Goal: Answer question/provide support: Share knowledge or assist other users

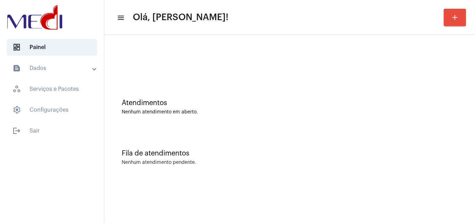
click at [217, 110] on div "Nenhum atendimento em aberto." at bounding box center [290, 111] width 336 height 5
click at [232, 93] on div "Atendimentos Nenhum atendimento em aberto." at bounding box center [289, 103] width 363 height 50
click at [222, 72] on div at bounding box center [289, 58] width 363 height 40
click at [220, 114] on div "Nenhum atendimento em aberto." at bounding box center [290, 111] width 336 height 5
click at [250, 133] on div "Fila de atendimentos Nenhum atendimento pendente." at bounding box center [289, 154] width 363 height 50
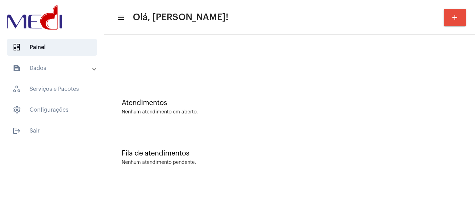
click at [237, 130] on div "Fila de atendimentos Nenhum atendimento pendente." at bounding box center [289, 154] width 363 height 50
click at [217, 105] on div "Atendimentos" at bounding box center [290, 103] width 336 height 8
click at [238, 124] on div "Atendimentos Nenhum atendimento em aberto." at bounding box center [289, 103] width 363 height 50
click at [236, 163] on div "Nenhum atendimento pendente." at bounding box center [290, 162] width 336 height 5
click at [236, 181] on div "Atendimentos Nenhum atendimento em aberto. Fila de atendimentos Nenhum atendime…" at bounding box center [289, 109] width 370 height 148
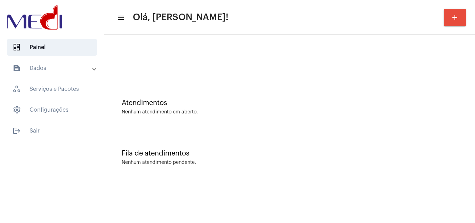
click at [200, 140] on div "Fila de atendimentos Nenhum atendimento pendente." at bounding box center [289, 154] width 363 height 50
click at [204, 79] on div "Atendimentos Nenhum atendimento em aberto." at bounding box center [289, 103] width 363 height 50
click at [158, 57] on div at bounding box center [289, 58] width 363 height 40
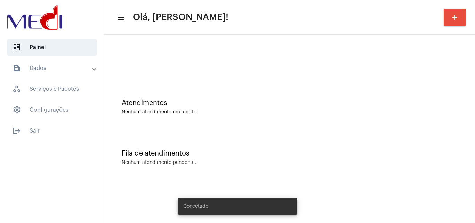
click at [461, 16] on button "add" at bounding box center [454, 17] width 22 height 17
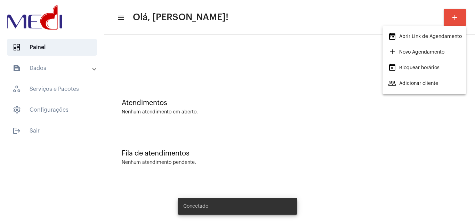
click at [434, 36] on span "calendar_month_outlined Abrir Link de Agendamento" at bounding box center [425, 36] width 74 height 13
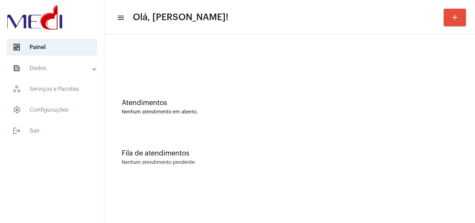
click at [195, 88] on div "Atendimentos Nenhum atendimento em aberto." at bounding box center [289, 103] width 363 height 50
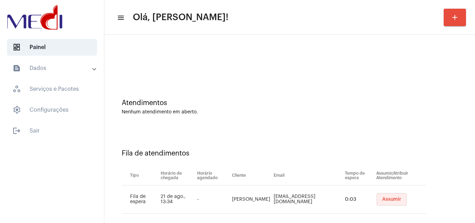
click at [388, 197] on span "Assumir" at bounding box center [391, 199] width 19 height 5
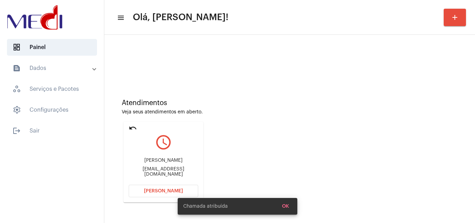
scroll to position [49, 0]
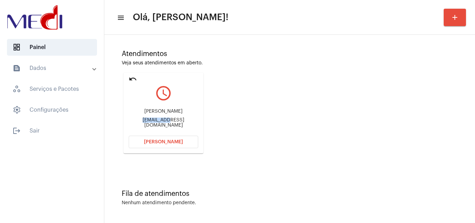
drag, startPoint x: 127, startPoint y: 122, endPoint x: 154, endPoint y: 123, distance: 26.5
click at [154, 123] on mat-card "undo query_builder Fernanda fernandasoliveira2023@gmail.com Abrir Chamada" at bounding box center [163, 113] width 80 height 81
copy div "fernandaso"
click at [151, 141] on span "Abrir Chamada" at bounding box center [163, 141] width 39 height 5
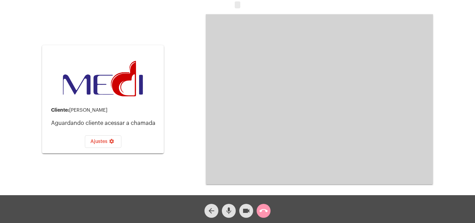
click at [229, 211] on mat-icon "mic" at bounding box center [228, 210] width 8 height 8
click at [264, 213] on mat-icon "call_end" at bounding box center [263, 210] width 8 height 8
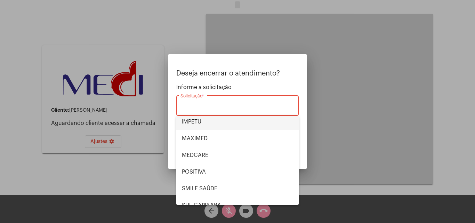
scroll to position [78, 0]
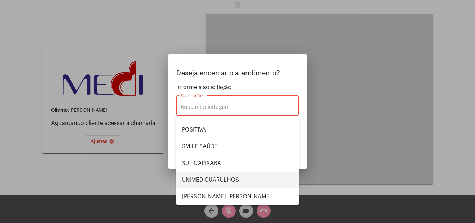
click at [228, 181] on span "UNIMED GUARULHOS" at bounding box center [237, 179] width 111 height 17
type input "UNIMED GUARULHOS"
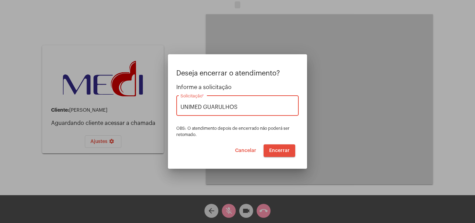
click at [277, 152] on span "Encerrar" at bounding box center [279, 150] width 20 height 5
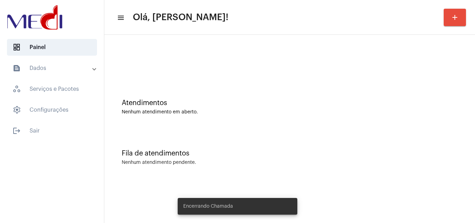
click at [317, 118] on div "Atendimentos Nenhum atendimento em aberto." at bounding box center [289, 103] width 363 height 50
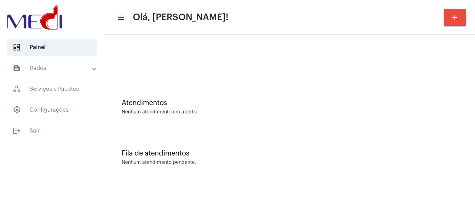
click at [210, 79] on div "Atendimentos Nenhum atendimento em aberto." at bounding box center [289, 103] width 363 height 50
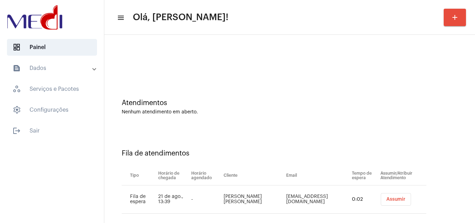
click at [387, 199] on span "Assumir" at bounding box center [395, 199] width 19 height 5
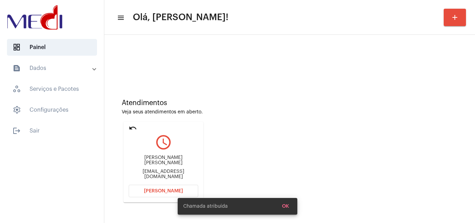
drag, startPoint x: 132, startPoint y: 163, endPoint x: 168, endPoint y: 161, distance: 36.2
click at [168, 161] on div "Carlos Manuel Viriato Neto" at bounding box center [163, 160] width 69 height 10
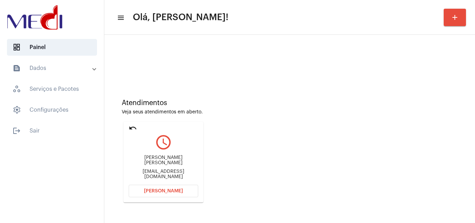
copy div "Carlos Manuel"
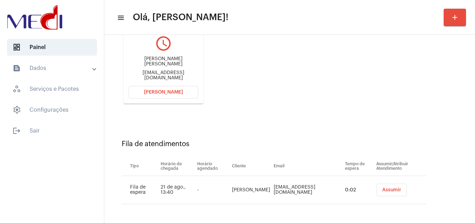
click at [382, 190] on span "Assumir" at bounding box center [391, 189] width 19 height 5
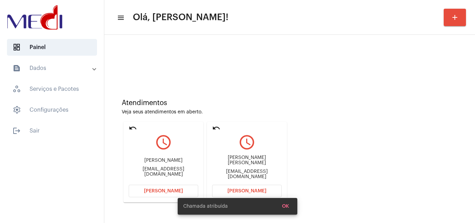
scroll to position [49, 0]
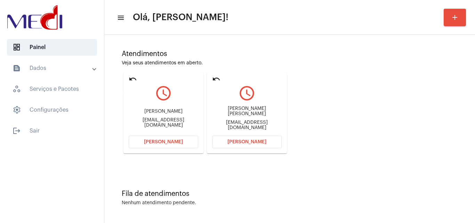
click at [131, 79] on mat-icon "undo" at bounding box center [133, 79] width 8 height 8
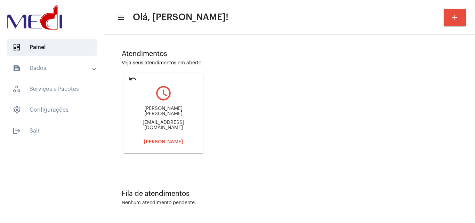
click at [175, 141] on span "Abrir Chamada" at bounding box center [163, 141] width 39 height 5
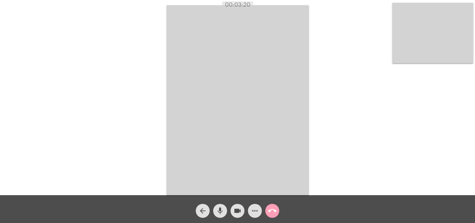
click at [270, 209] on mat-icon "call_end" at bounding box center [272, 210] width 8 height 8
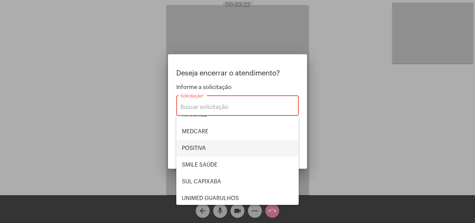
scroll to position [43, 0]
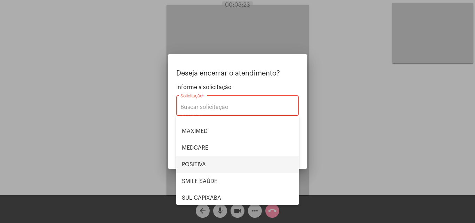
drag, startPoint x: 201, startPoint y: 162, endPoint x: 225, endPoint y: 166, distance: 24.0
click at [202, 162] on span "POSITIVA" at bounding box center [237, 164] width 111 height 17
type input "POSITIVA"
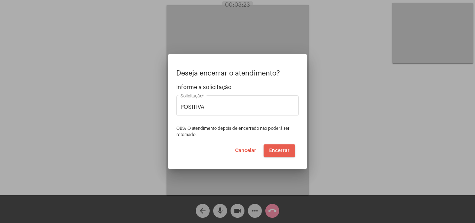
click at [282, 151] on span "Encerrar" at bounding box center [279, 150] width 20 height 5
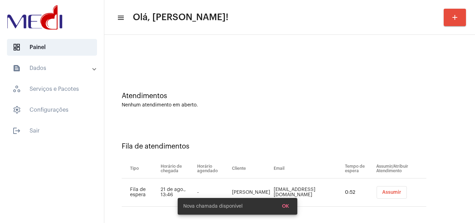
scroll to position [9, 0]
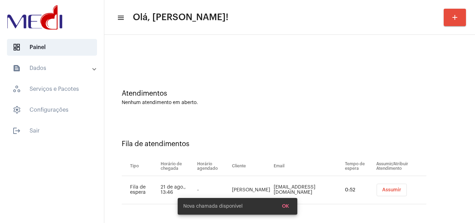
click at [384, 190] on span "Assumir" at bounding box center [391, 189] width 19 height 5
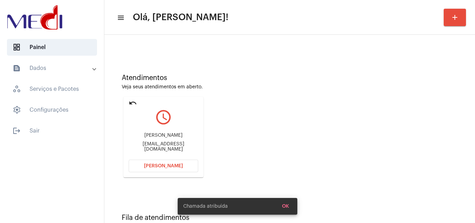
scroll to position [49, 0]
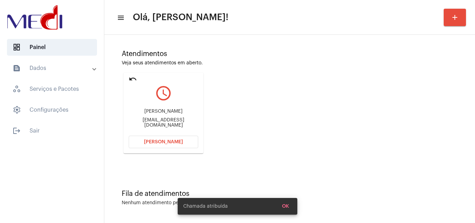
drag, startPoint x: 136, startPoint y: 122, endPoint x: 163, endPoint y: 124, distance: 26.8
click at [163, 124] on mat-card "undo query_builder Fernanda fernandasoliveira2023@gmail.com Abrir Chamada" at bounding box center [163, 113] width 80 height 81
copy div "fernandasolivei"
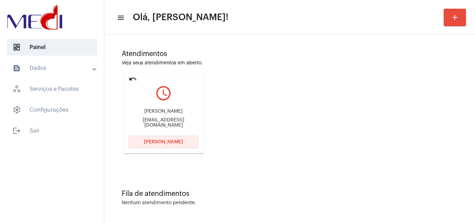
click at [161, 140] on span "[PERSON_NAME]" at bounding box center [163, 141] width 39 height 5
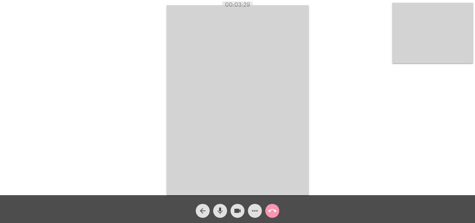
click at [273, 212] on mat-icon "call_end" at bounding box center [272, 210] width 8 height 8
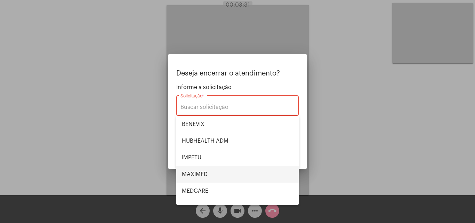
scroll to position [78, 0]
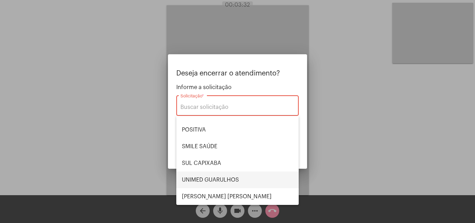
drag, startPoint x: 208, startPoint y: 181, endPoint x: 228, endPoint y: 185, distance: 20.2
click at [208, 180] on span "UNIMED GUARULHOS" at bounding box center [237, 179] width 111 height 17
type input "UNIMED GUARULHOS"
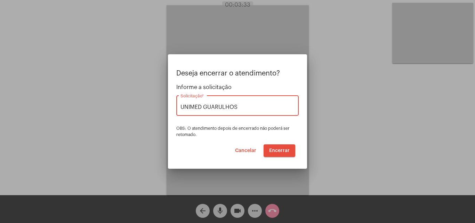
click at [277, 148] on span "Encerrar" at bounding box center [279, 150] width 20 height 5
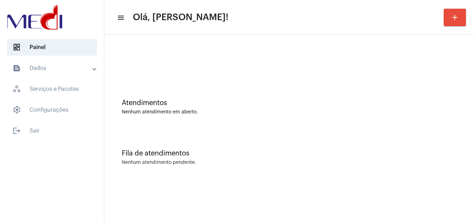
click at [312, 152] on div "Fila de atendimentos" at bounding box center [290, 153] width 336 height 8
click at [237, 141] on div "Fila de atendimentos Nenhum atendimento pendente." at bounding box center [289, 154] width 363 height 50
click at [245, 89] on div "Atendimentos Nenhum atendimento em aberto." at bounding box center [289, 103] width 363 height 50
click at [224, 115] on div "Atendimentos Nenhum atendimento em aberto." at bounding box center [289, 103] width 363 height 50
click at [223, 107] on div "Atendimentos Nenhum atendimento em aberto." at bounding box center [290, 107] width 336 height 16
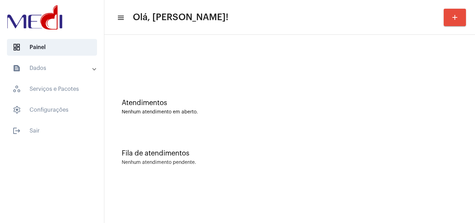
click at [200, 110] on div "Nenhum atendimento em aberto." at bounding box center [290, 111] width 336 height 5
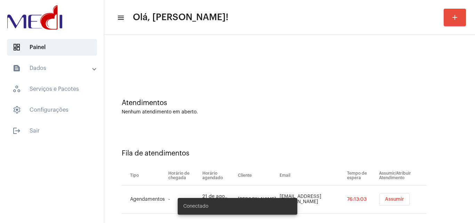
scroll to position [9, 0]
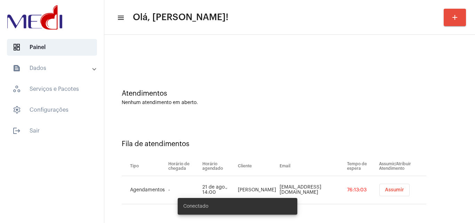
click at [394, 190] on span "Assumir" at bounding box center [394, 189] width 19 height 5
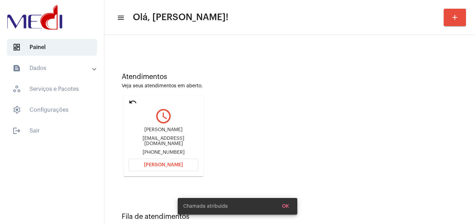
scroll to position [49, 0]
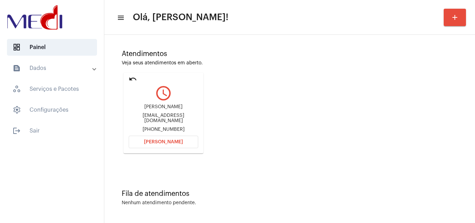
drag, startPoint x: 165, startPoint y: 109, endPoint x: 181, endPoint y: 110, distance: 16.3
click at [181, 109] on div "[PERSON_NAME]" at bounding box center [163, 106] width 69 height 5
copy div "[PERSON_NAME]"
click at [154, 138] on button "[PERSON_NAME]" at bounding box center [163, 141] width 69 height 13
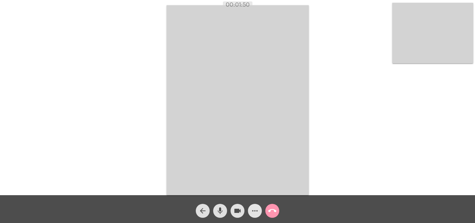
click at [254, 211] on mat-icon "more_horiz" at bounding box center [254, 210] width 8 height 8
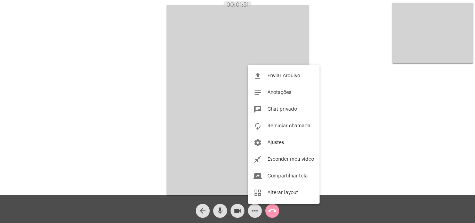
click at [287, 124] on span "Reiniciar chamada" at bounding box center [288, 125] width 43 height 5
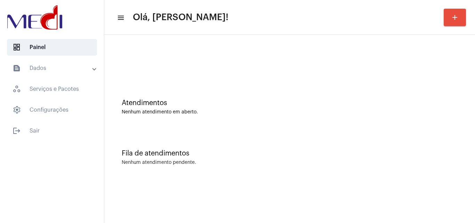
click at [295, 161] on div "Nenhum atendimento pendente." at bounding box center [290, 162] width 336 height 5
click at [271, 136] on div "Fila de atendimentos Nenhum atendimento pendente." at bounding box center [289, 154] width 363 height 50
click at [322, 171] on div "Fila de atendimentos Nenhum atendimento pendente." at bounding box center [289, 154] width 363 height 50
click at [390, 201] on mat-sidenav-content "menu Olá, Leandra! add Atendimentos Nenhum atendimento em aberto. Fila de atend…" at bounding box center [289, 111] width 370 height 223
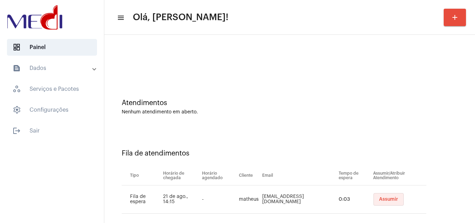
click at [393, 195] on button "Assumir" at bounding box center [388, 199] width 30 height 13
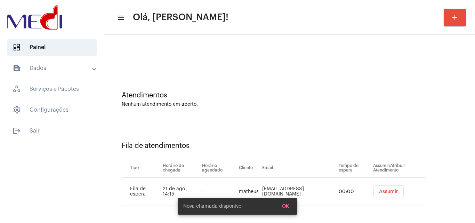
scroll to position [9, 0]
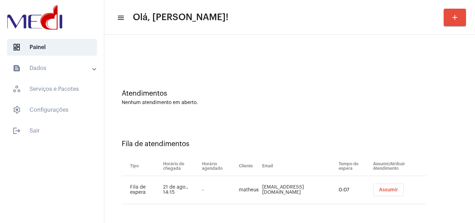
click at [390, 192] on span "Assumir" at bounding box center [388, 189] width 19 height 5
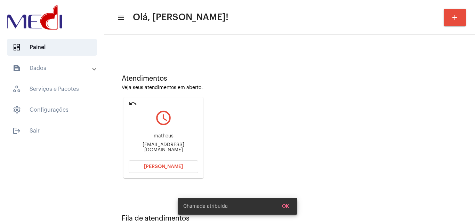
scroll to position [49, 0]
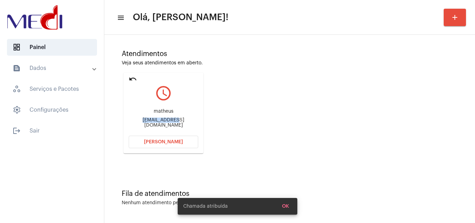
drag, startPoint x: 129, startPoint y: 119, endPoint x: 163, endPoint y: 129, distance: 35.0
click at [163, 129] on div "matheus matheus.vendas2912@gmail.com" at bounding box center [163, 117] width 69 height 31
copy div "matheus.venda"
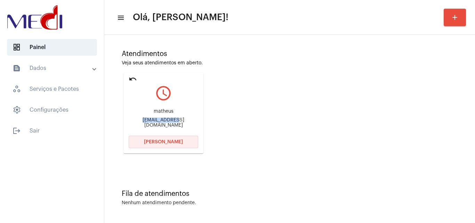
click at [162, 143] on span "Abrir Chamada" at bounding box center [163, 141] width 39 height 5
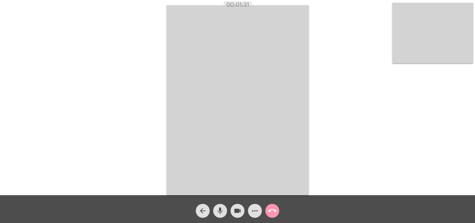
click at [271, 213] on mat-icon "call_end" at bounding box center [272, 210] width 8 height 8
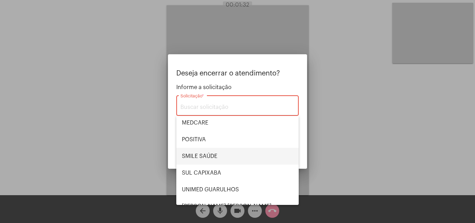
scroll to position [69, 0]
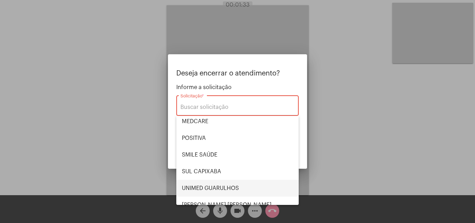
click at [223, 189] on span "UNIMED GUARULHOS" at bounding box center [237, 188] width 111 height 17
type input "UNIMED GUARULHOS"
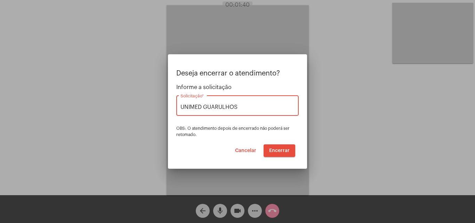
click at [281, 149] on span "Encerrar" at bounding box center [279, 150] width 20 height 5
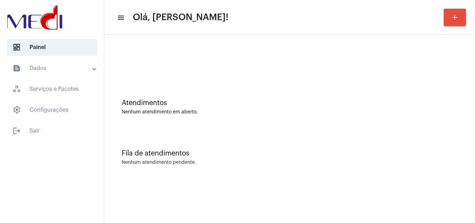
click at [229, 128] on div "Atendimentos Nenhum atendimento em aberto. Fila de atendimentos Nenhum atendime…" at bounding box center [289, 108] width 363 height 141
click at [206, 109] on div "Atendimentos Nenhum atendimento em aberto." at bounding box center [290, 107] width 336 height 16
click at [221, 115] on div "Atendimentos Nenhum atendimento em aberto." at bounding box center [289, 103] width 363 height 50
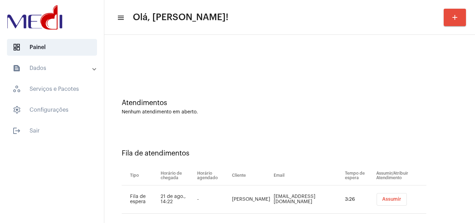
click at [382, 199] on span "Assumir" at bounding box center [391, 199] width 19 height 5
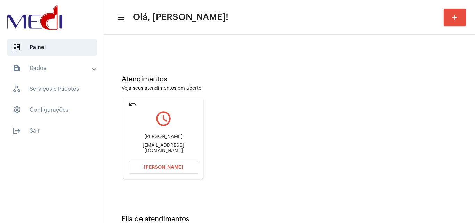
scroll to position [49, 0]
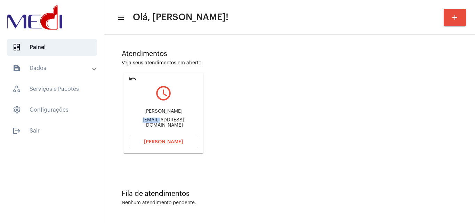
drag, startPoint x: 137, startPoint y: 122, endPoint x: 157, endPoint y: 122, distance: 20.2
click at [157, 122] on div "giba2602@gmail.com" at bounding box center [163, 122] width 69 height 10
copy div "giba260"
click at [146, 140] on span "Abrir Chamada" at bounding box center [163, 141] width 39 height 5
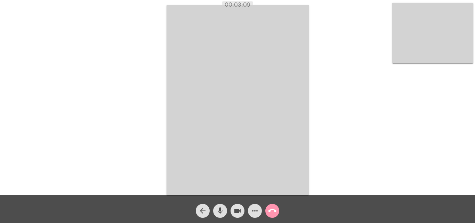
click at [272, 213] on mat-icon "call_end" at bounding box center [272, 210] width 8 height 8
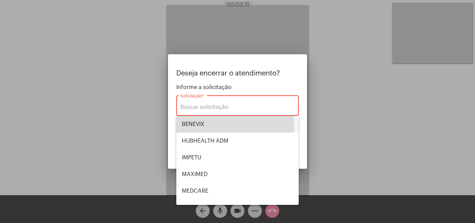
click at [221, 126] on span "BENEVIX" at bounding box center [237, 124] width 111 height 17
type input "BENEVIX"
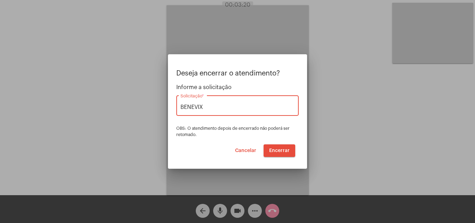
click at [276, 147] on button "Encerrar" at bounding box center [279, 150] width 32 height 13
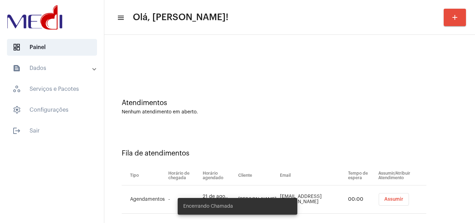
scroll to position [9, 0]
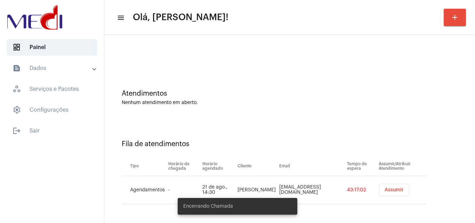
click at [384, 188] on span "Assumir" at bounding box center [393, 189] width 19 height 5
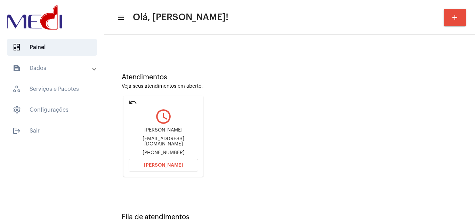
scroll to position [49, 0]
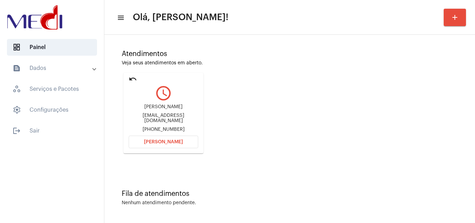
drag, startPoint x: 128, startPoint y: 118, endPoint x: 161, endPoint y: 117, distance: 33.4
click at [161, 117] on mat-card "undo query_builder Felipe felipepitafurlan@gmail.com +5519998886571 Abrir Chama…" at bounding box center [163, 113] width 80 height 81
copy div "felipepitafurl"
click at [182, 141] on button "Abrir Chamada" at bounding box center [163, 141] width 69 height 13
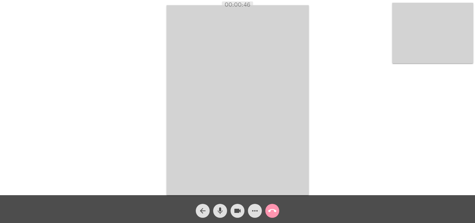
click at [219, 212] on mat-icon "mic" at bounding box center [220, 210] width 8 height 8
click at [236, 211] on mat-icon "videocam" at bounding box center [237, 210] width 8 height 8
click at [220, 211] on mat-icon "mic_off" at bounding box center [220, 210] width 8 height 8
click at [239, 211] on mat-icon "videocam_off" at bounding box center [237, 210] width 8 height 8
click at [273, 209] on mat-icon "call_end" at bounding box center [272, 210] width 8 height 8
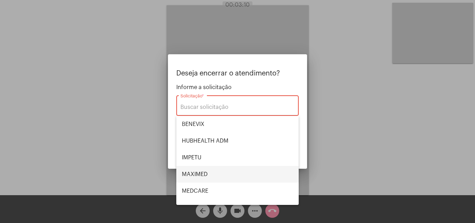
scroll to position [78, 0]
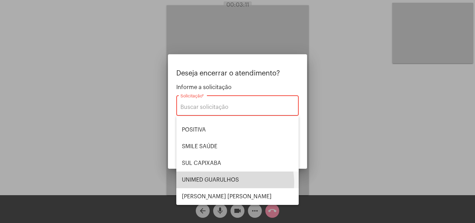
click at [220, 182] on span "UNIMED GUARULHOS" at bounding box center [237, 179] width 111 height 17
type input "UNIMED GUARULHOS"
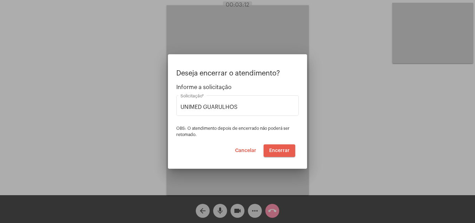
click at [275, 150] on span "Encerrar" at bounding box center [279, 150] width 20 height 5
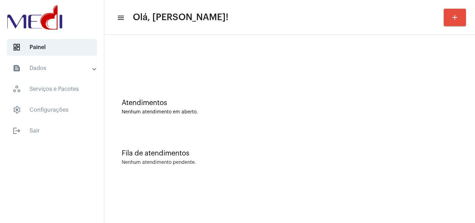
click at [241, 120] on div "Atendimentos Nenhum atendimento em aberto." at bounding box center [289, 103] width 363 height 50
click at [224, 100] on div "Atendimentos" at bounding box center [290, 103] width 336 height 8
click at [231, 82] on div "Atendimentos Nenhum atendimento em aberto." at bounding box center [289, 103] width 363 height 50
click at [221, 134] on div "Fila de atendimentos Nenhum atendimento pendente." at bounding box center [289, 154] width 363 height 50
click at [244, 91] on div "Atendimentos Nenhum atendimento em aberto." at bounding box center [289, 103] width 363 height 50
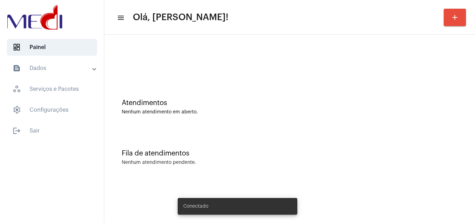
click at [417, 212] on mat-sidenav-content "menu Olá, [PERSON_NAME]! add Atendimentos Nenhum atendimento em aberto. Fila de…" at bounding box center [289, 111] width 370 height 223
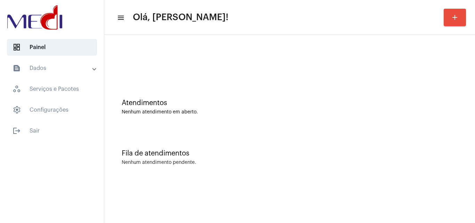
click at [416, 212] on mat-sidenav-content "menu Olá, Leandra! add Atendimentos Nenhum atendimento em aberto. Fila de atend…" at bounding box center [289, 111] width 370 height 223
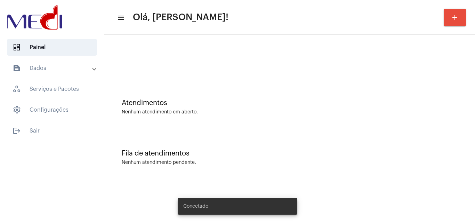
click at [416, 212] on mat-sidenav-content "menu Olá, [PERSON_NAME]! add Atendimentos Nenhum atendimento em aberto. Fila de…" at bounding box center [289, 111] width 370 height 223
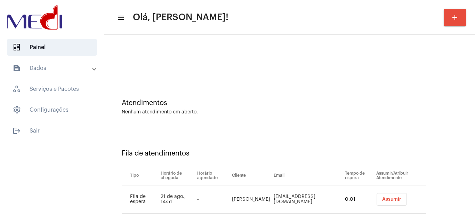
click at [382, 197] on span "Assumir" at bounding box center [391, 199] width 19 height 5
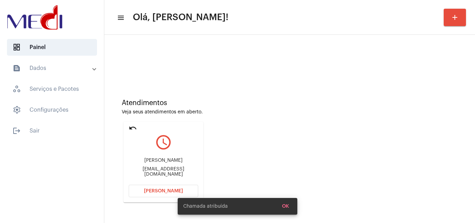
drag, startPoint x: 135, startPoint y: 160, endPoint x: 172, endPoint y: 160, distance: 36.5
click at [172, 160] on div "[PERSON_NAME] [EMAIL_ADDRESS][DOMAIN_NAME]" at bounding box center [163, 166] width 69 height 31
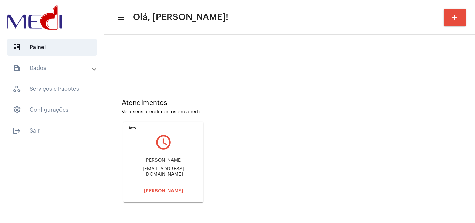
copy div "[PERSON_NAME]"
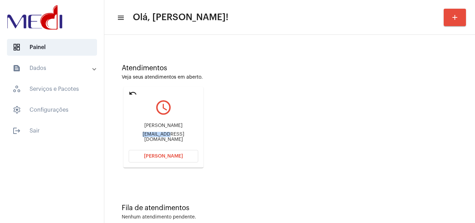
drag, startPoint x: 132, startPoint y: 136, endPoint x: 157, endPoint y: 138, distance: 25.1
click at [157, 138] on div "[EMAIL_ADDRESS][DOMAIN_NAME]" at bounding box center [163, 137] width 69 height 10
copy div "lemoscarol"
click at [165, 155] on span "[PERSON_NAME]" at bounding box center [163, 156] width 39 height 5
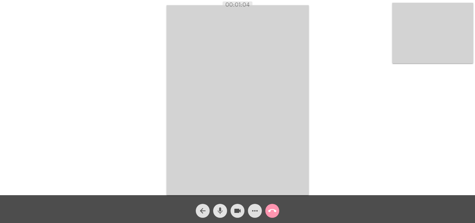
click at [221, 209] on mat-icon "mic" at bounding box center [220, 210] width 8 height 8
click at [425, 52] on video at bounding box center [432, 33] width 81 height 60
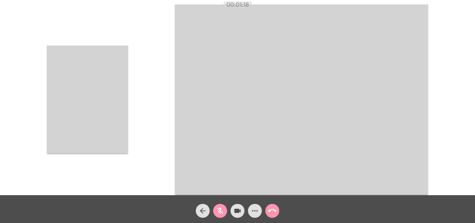
click at [109, 121] on video at bounding box center [87, 100] width 81 height 108
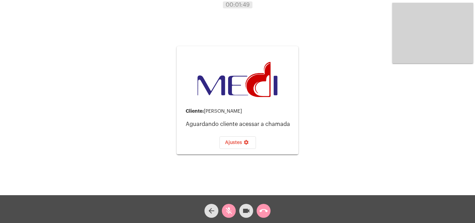
click at [311, 79] on div "Cliente: [PERSON_NAME] cliente acessar a chamada Ajustes settings Acessando Câm…" at bounding box center [237, 99] width 473 height 195
click at [317, 118] on div "Cliente: [PERSON_NAME] cliente acessar a chamada Ajustes settings Acessando Câm…" at bounding box center [237, 99] width 473 height 195
click at [320, 49] on div "Cliente: [PERSON_NAME] cliente acessar a chamada Ajustes settings Acessando Câm…" at bounding box center [237, 99] width 473 height 195
click at [261, 208] on mat-icon "call_end" at bounding box center [263, 210] width 8 height 8
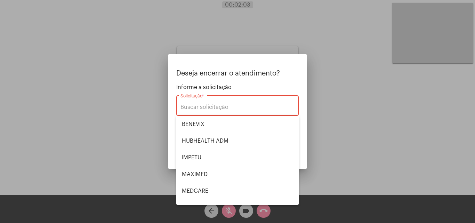
click at [273, 89] on span "Informe a solicitação" at bounding box center [237, 87] width 122 height 6
click at [244, 107] on input "Solicitação *" at bounding box center [237, 107] width 114 height 6
click at [355, 114] on div at bounding box center [237, 111] width 475 height 223
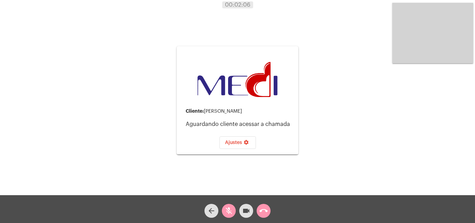
click at [215, 210] on mat-icon "arrow_back" at bounding box center [211, 210] width 8 height 8
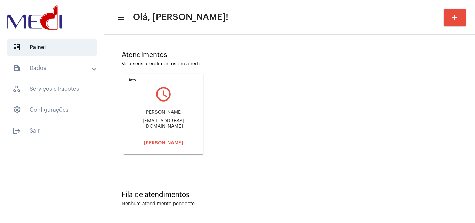
scroll to position [49, 0]
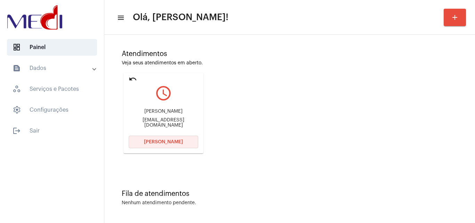
click at [150, 141] on span "[PERSON_NAME]" at bounding box center [163, 141] width 39 height 5
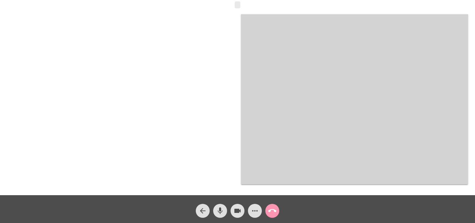
click at [220, 212] on mat-icon "mic" at bounding box center [220, 210] width 8 height 8
click at [273, 212] on mat-icon "call_end" at bounding box center [272, 210] width 8 height 8
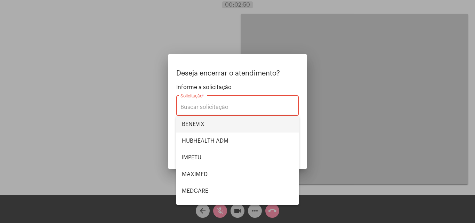
click at [234, 126] on span "BENEVIX" at bounding box center [237, 124] width 111 height 17
type input "BENEVIX"
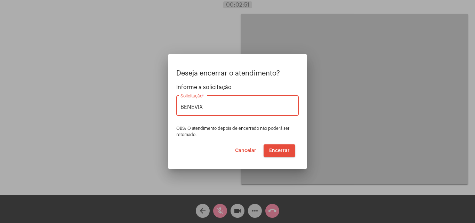
click at [277, 152] on span "Encerrar" at bounding box center [279, 150] width 20 height 5
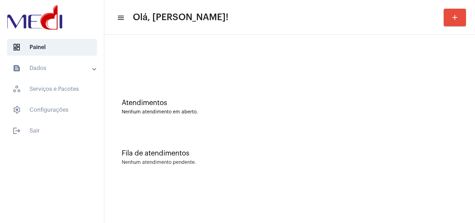
click at [200, 93] on div "Atendimentos Nenhum atendimento em aberto." at bounding box center [289, 103] width 363 height 50
click at [214, 156] on div "Fila de atendimentos" at bounding box center [290, 153] width 336 height 8
click at [274, 113] on div "Nenhum atendimento em aberto." at bounding box center [290, 111] width 336 height 5
click at [367, 75] on div at bounding box center [289, 58] width 363 height 40
click at [195, 129] on div "Fila de atendimentos Nenhum atendimento pendente." at bounding box center [289, 154] width 363 height 50
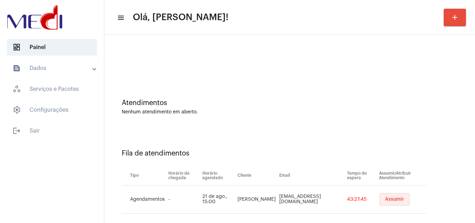
click at [395, 201] on button "Assumir" at bounding box center [394, 199] width 30 height 13
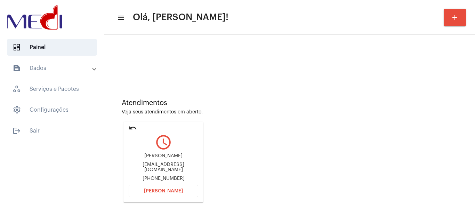
drag, startPoint x: 125, startPoint y: 156, endPoint x: 170, endPoint y: 160, distance: 44.6
click at [170, 160] on mat-card "undo query_builder [PERSON_NAME] [EMAIL_ADDRESS][DOMAIN_NAME] [PHONE_NUMBER] [P…" at bounding box center [163, 162] width 80 height 81
copy div "Tamires Dos Sa"
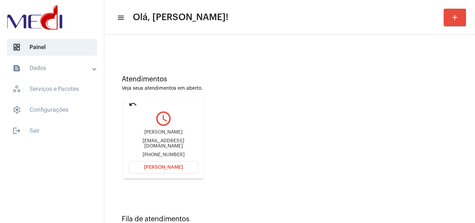
scroll to position [49, 0]
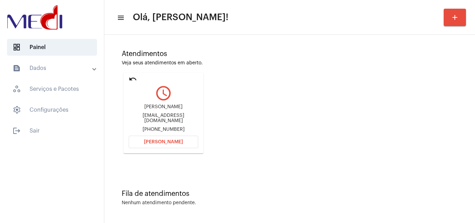
click at [165, 141] on span "[PERSON_NAME]" at bounding box center [163, 141] width 39 height 5
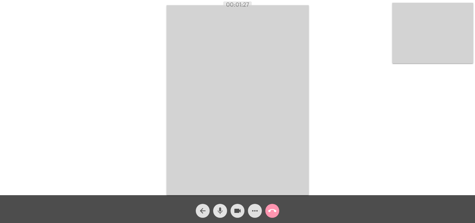
click at [217, 214] on mat-icon "mic" at bounding box center [220, 210] width 8 height 8
click at [239, 209] on mat-icon "videocam" at bounding box center [237, 210] width 8 height 8
click at [221, 212] on mat-icon "mic_off" at bounding box center [220, 210] width 8 height 8
click at [220, 209] on mat-icon "mic" at bounding box center [220, 210] width 8 height 8
click at [219, 212] on mat-icon "mic_off" at bounding box center [220, 210] width 8 height 8
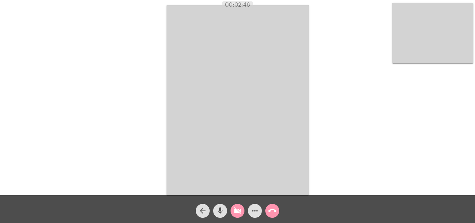
click at [222, 210] on mat-icon "mic" at bounding box center [220, 210] width 8 height 8
click at [220, 210] on mat-icon "mic_off" at bounding box center [220, 210] width 8 height 8
click at [238, 212] on mat-icon "videocam_off" at bounding box center [237, 210] width 8 height 8
click at [271, 213] on mat-icon "call_end" at bounding box center [272, 210] width 8 height 8
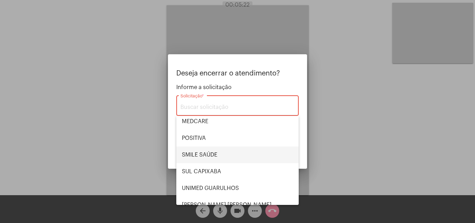
scroll to position [78, 0]
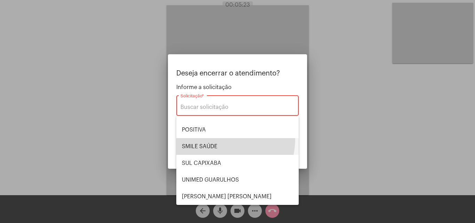
click at [214, 138] on span "SMILE SAÚDE" at bounding box center [237, 146] width 111 height 17
type input "SMILE SAÚDE"
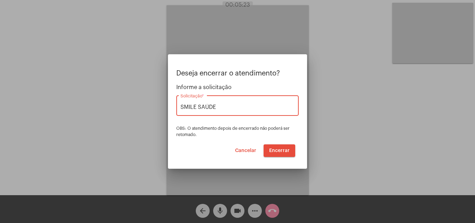
click at [279, 149] on span "Encerrar" at bounding box center [279, 150] width 20 height 5
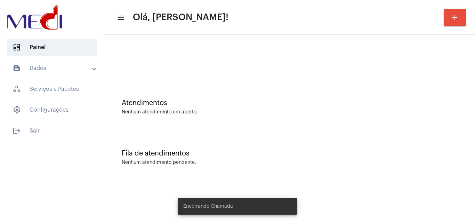
click at [247, 134] on div "Fila de atendimentos Nenhum atendimento pendente." at bounding box center [289, 154] width 363 height 50
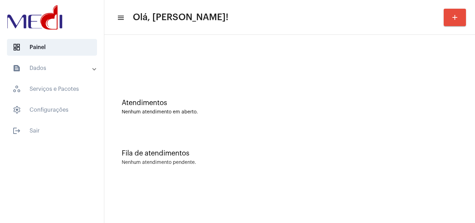
click at [267, 61] on div at bounding box center [290, 61] width 336 height 5
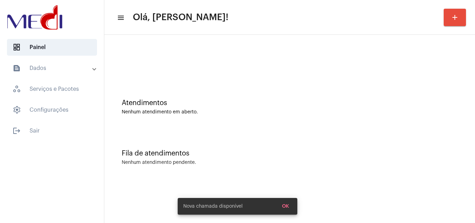
click at [270, 117] on div "Atendimentos Nenhum atendimento em aberto." at bounding box center [289, 103] width 363 height 50
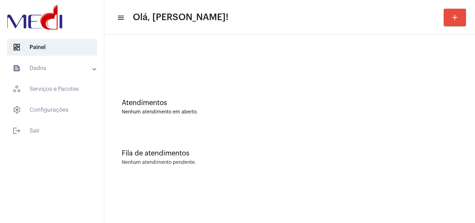
click at [228, 165] on div "Nenhum atendimento pendente." at bounding box center [290, 162] width 336 height 5
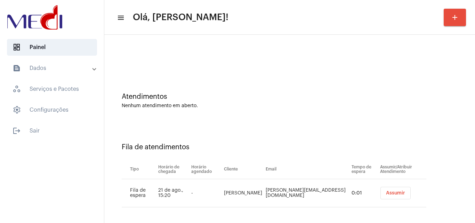
scroll to position [9, 0]
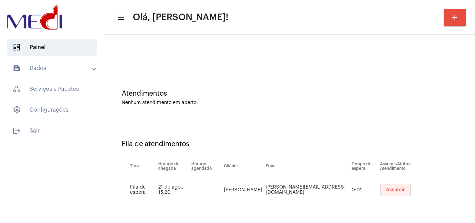
click at [386, 190] on span "Assumir" at bounding box center [395, 189] width 19 height 5
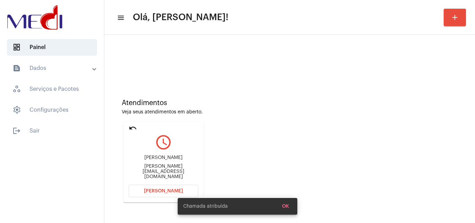
drag, startPoint x: 139, startPoint y: 160, endPoint x: 196, endPoint y: 154, distance: 56.9
click at [196, 154] on div "[PERSON_NAME] [PERSON_NAME][EMAIL_ADDRESS][DOMAIN_NAME]" at bounding box center [163, 166] width 69 height 31
copy div "[PERSON_NAME]"
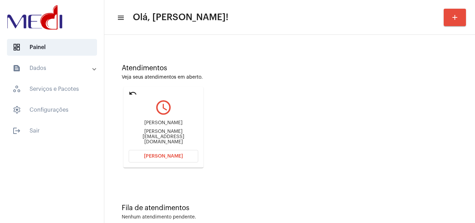
scroll to position [49, 0]
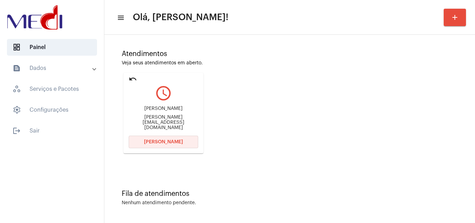
click at [152, 139] on button "[PERSON_NAME]" at bounding box center [163, 141] width 69 height 13
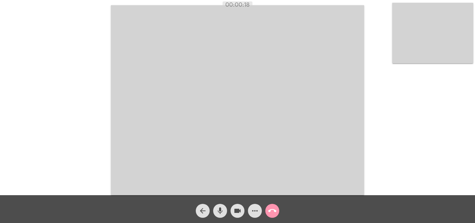
click at [255, 209] on mat-icon "more_horiz" at bounding box center [254, 210] width 8 height 8
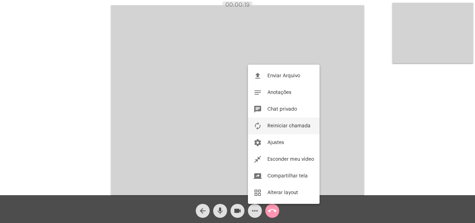
click at [277, 128] on button "autorenew Reiniciar chamada" at bounding box center [284, 125] width 72 height 17
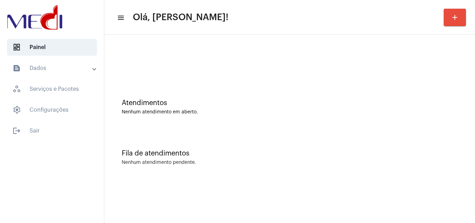
click at [246, 161] on div "Nenhum atendimento pendente." at bounding box center [290, 162] width 336 height 5
click at [235, 125] on div "Atendimentos Nenhum atendimento em aberto." at bounding box center [289, 103] width 363 height 50
click at [235, 114] on div "Nenhum atendimento em aberto." at bounding box center [290, 111] width 336 height 5
click at [202, 89] on div "Atendimentos Nenhum atendimento em aberto." at bounding box center [289, 103] width 363 height 50
click at [178, 67] on div at bounding box center [289, 58] width 363 height 40
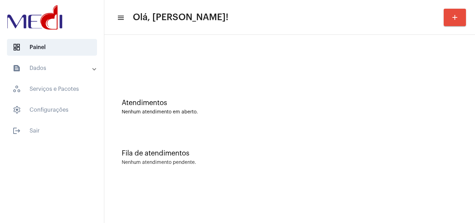
click at [182, 110] on div "Nenhum atendimento em aberto." at bounding box center [290, 111] width 336 height 5
click at [226, 108] on div "Atendimentos Nenhum atendimento em aberto." at bounding box center [290, 107] width 336 height 16
